Goal: Task Accomplishment & Management: Complete application form

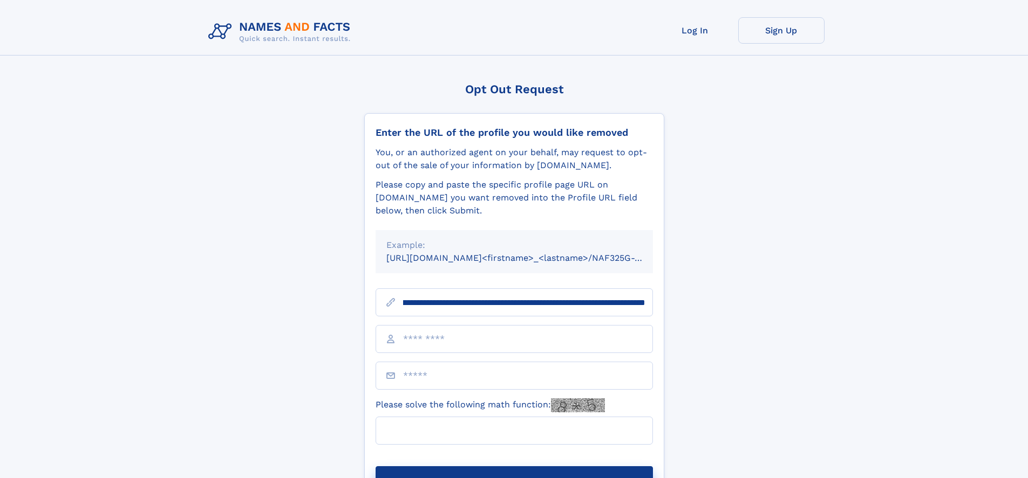
scroll to position [0, 144]
type input "**********"
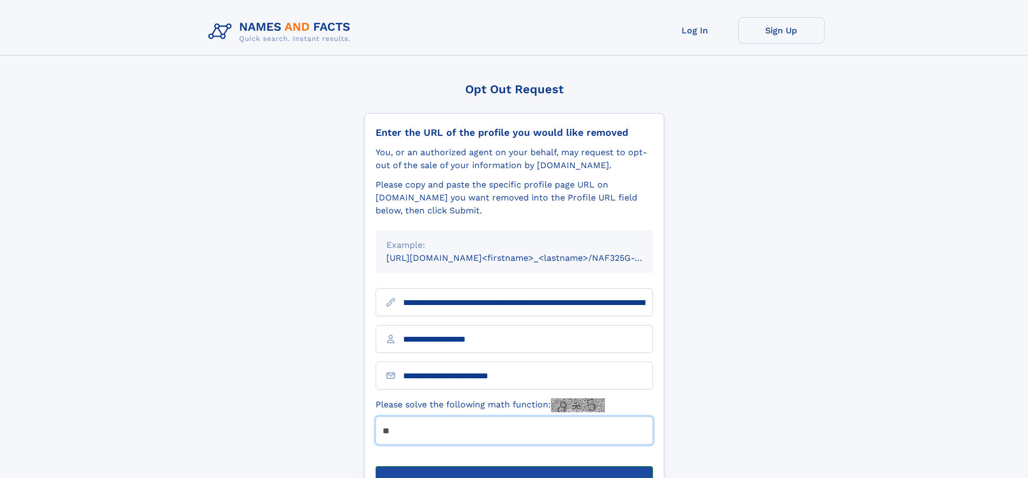
type input "**"
click at [513, 467] on button "Submit Opt Out Request" at bounding box center [513, 484] width 277 height 35
